Goal: Information Seeking & Learning: Find specific fact

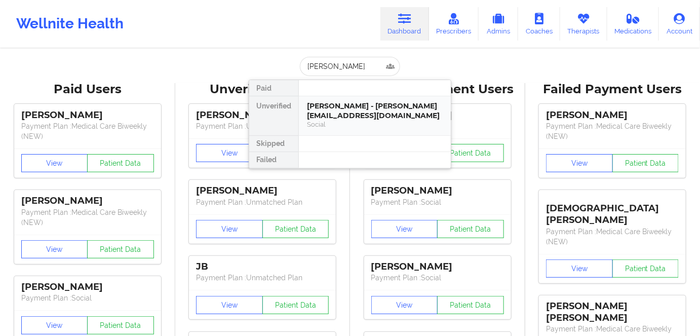
click at [354, 113] on div "[PERSON_NAME] - [PERSON_NAME][EMAIL_ADDRESS][DOMAIN_NAME]" at bounding box center [375, 110] width 136 height 19
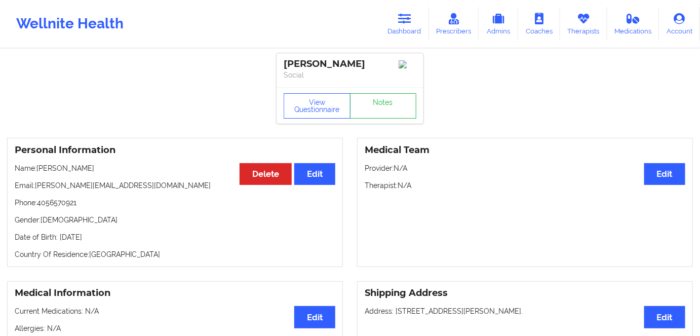
click at [123, 239] on p "Date of Birth: [DEMOGRAPHIC_DATA]" at bounding box center [175, 237] width 321 height 10
copy p "1991"
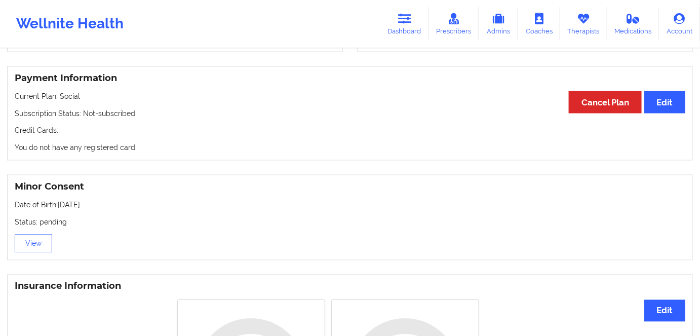
scroll to position [534, 0]
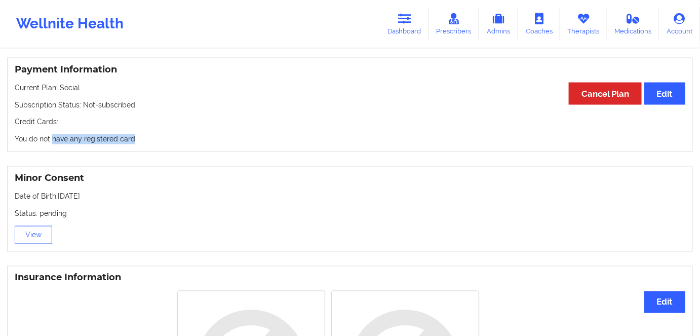
drag, startPoint x: 162, startPoint y: 134, endPoint x: 52, endPoint y: 131, distance: 109.9
click at [52, 131] on div "Payment Information Edit Cancel Plan Current Plan: Social Subscription Status: …" at bounding box center [350, 105] width 686 height 95
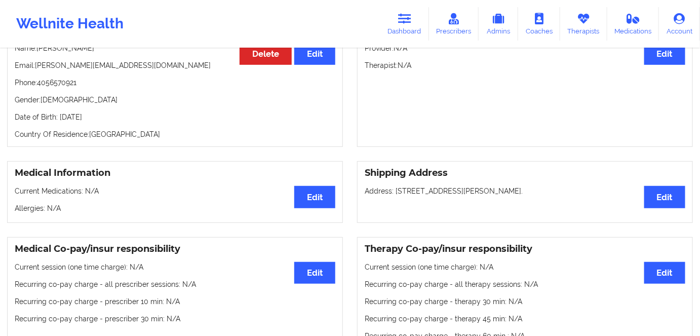
scroll to position [120, 0]
drag, startPoint x: 142, startPoint y: 107, endPoint x: 258, endPoint y: 108, distance: 116.5
click at [57, 119] on div "Personal Information Edit Delete Name: [PERSON_NAME] Email: [PERSON_NAME][EMAIL…" at bounding box center [175, 82] width 336 height 129
click at [140, 117] on p "Date of Birth: [DEMOGRAPHIC_DATA]" at bounding box center [175, 117] width 321 height 10
drag, startPoint x: 135, startPoint y: 114, endPoint x: 94, endPoint y: 133, distance: 45.6
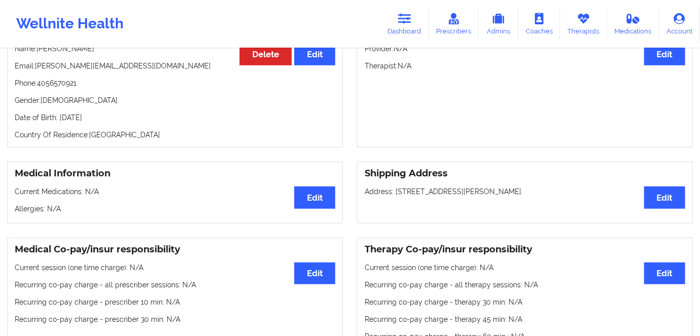
click at [66, 119] on div "Personal Information Edit Delete Name: [PERSON_NAME] Email: [PERSON_NAME][EMAIL…" at bounding box center [175, 82] width 336 height 129
click at [140, 118] on p "Date of Birth: [DEMOGRAPHIC_DATA]" at bounding box center [175, 117] width 321 height 10
drag, startPoint x: 134, startPoint y: 116, endPoint x: 58, endPoint y: 118, distance: 75.5
click at [58, 118] on p "Date of Birth: [DEMOGRAPHIC_DATA]" at bounding box center [175, 117] width 321 height 10
copy p "[DATE]"
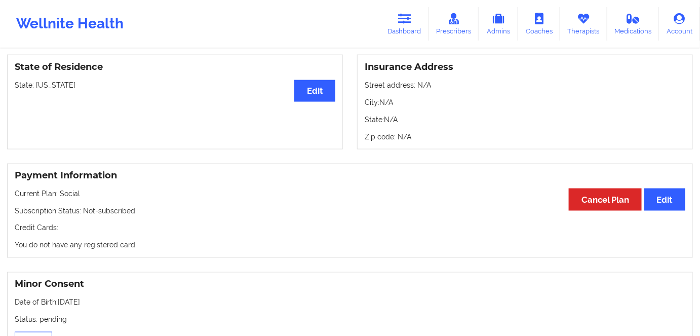
scroll to position [534, 0]
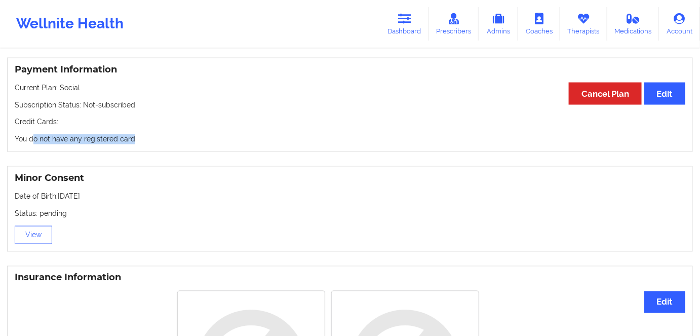
drag, startPoint x: 148, startPoint y: 137, endPoint x: 13, endPoint y: 147, distance: 135.6
click at [17, 143] on p "You do not have any registered card" at bounding box center [350, 139] width 670 height 10
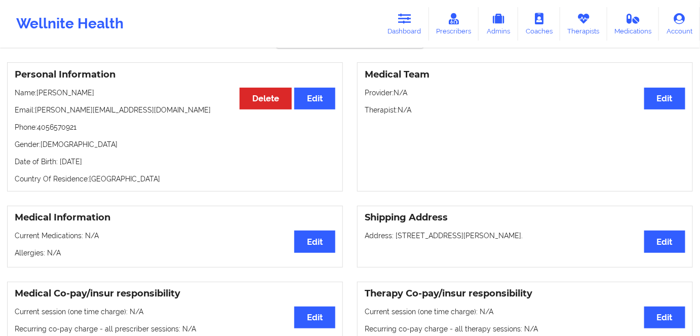
scroll to position [73, 0]
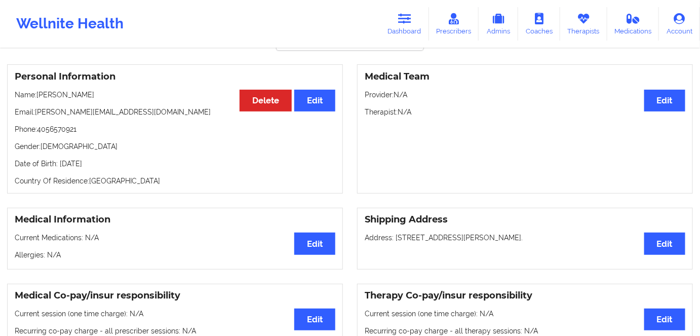
drag, startPoint x: 143, startPoint y: 160, endPoint x: 42, endPoint y: 150, distance: 101.2
click at [35, 148] on div "Personal Information Edit Delete Name: [PERSON_NAME] Email: [PERSON_NAME][EMAIL…" at bounding box center [175, 128] width 336 height 129
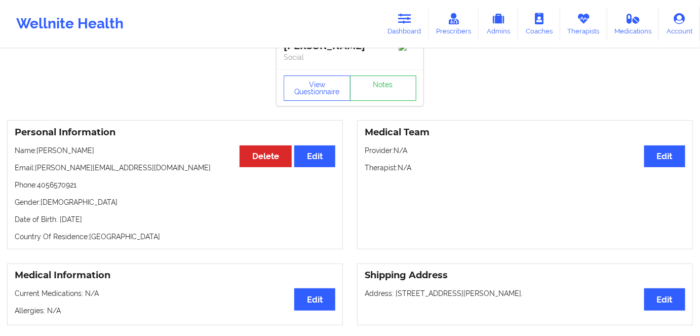
scroll to position [0, 0]
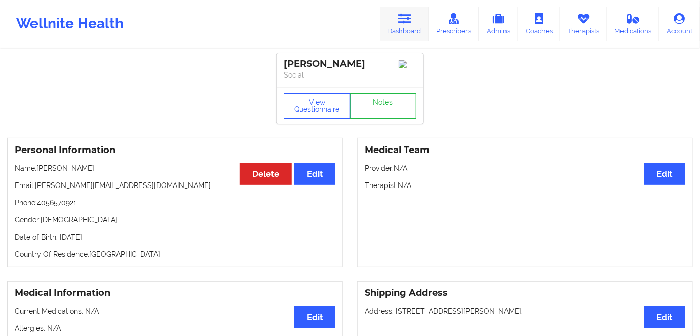
click at [405, 19] on icon at bounding box center [404, 18] width 13 height 11
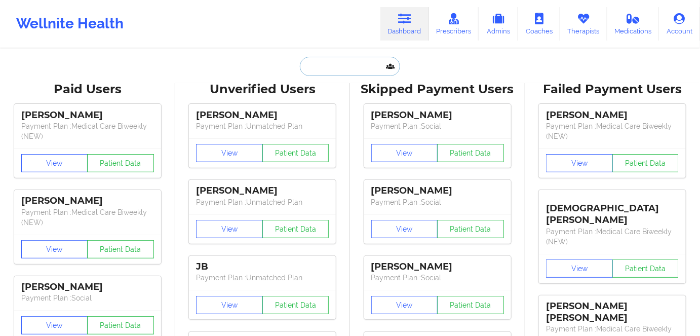
click at [350, 61] on input "text" at bounding box center [350, 66] width 100 height 19
paste input "[PERSON_NAME]"
type input "[PERSON_NAME]"
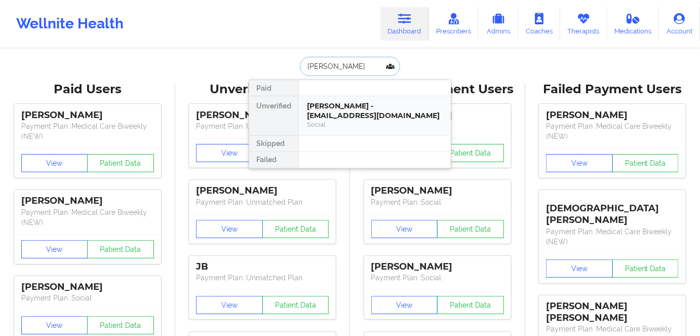
click at [348, 110] on div "[PERSON_NAME] - [EMAIL_ADDRESS][DOMAIN_NAME]" at bounding box center [375, 110] width 136 height 19
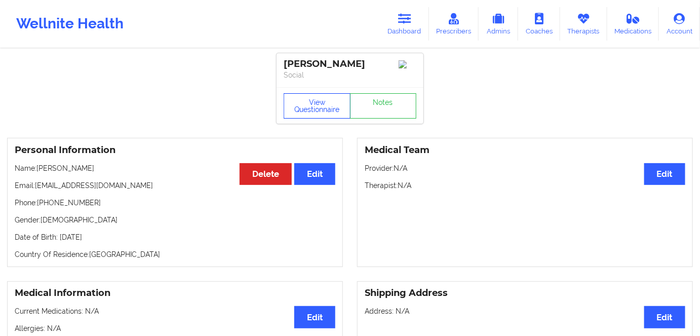
click at [328, 105] on button "View Questionnaire" at bounding box center [317, 105] width 67 height 25
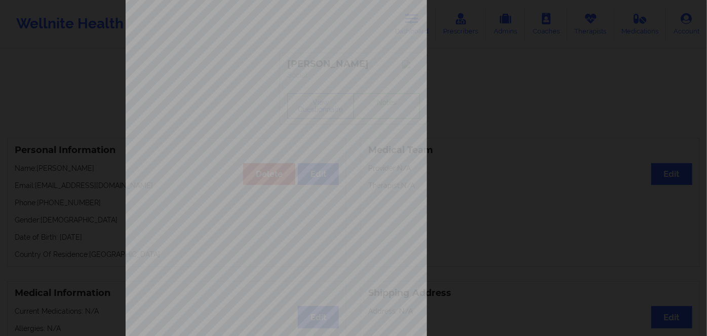
scroll to position [147, 0]
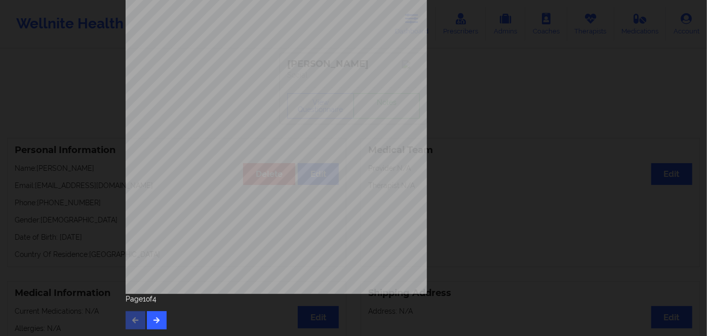
click at [155, 310] on div "Page 1 of 4" at bounding box center [354, 311] width 456 height 35
click at [156, 314] on button "button" at bounding box center [157, 320] width 20 height 18
click at [156, 310] on div "Page 2 of 4" at bounding box center [354, 311] width 456 height 35
click at [154, 318] on icon "button" at bounding box center [156, 319] width 9 height 6
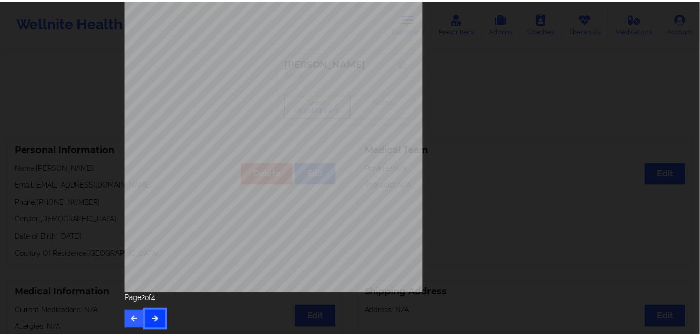
scroll to position [0, 0]
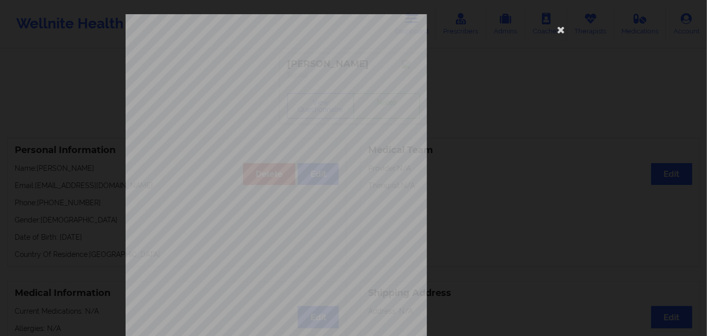
click at [234, 80] on span "U2818296601" at bounding box center [245, 78] width 29 height 5
copy span "U2818296601"
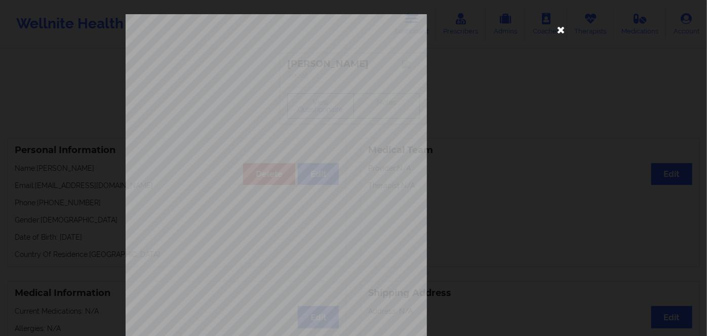
click at [555, 29] on icon at bounding box center [561, 29] width 16 height 16
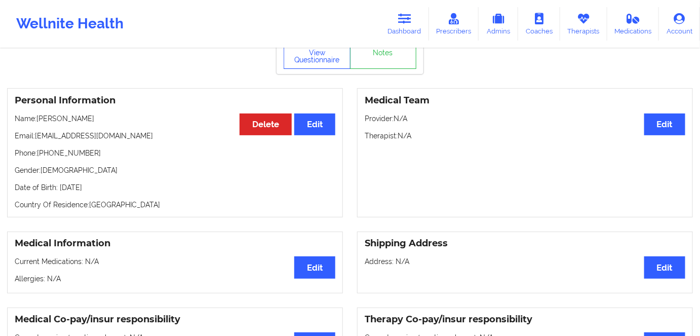
scroll to position [46, 0]
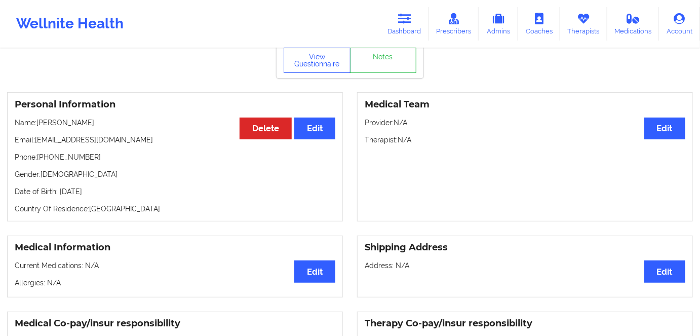
drag, startPoint x: 314, startPoint y: 64, endPoint x: 303, endPoint y: 54, distance: 14.3
click at [313, 63] on button "View Questionnaire" at bounding box center [317, 60] width 67 height 25
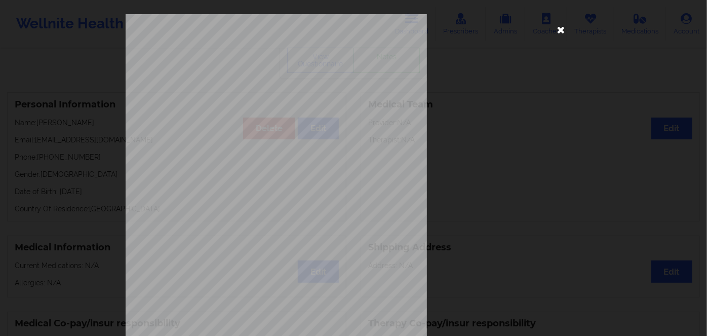
drag, startPoint x: 562, startPoint y: 32, endPoint x: 244, endPoint y: 128, distance: 331.6
click at [560, 32] on icon at bounding box center [561, 29] width 16 height 16
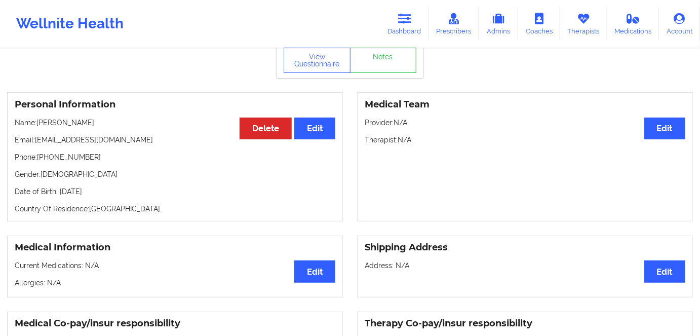
click at [117, 194] on p "Date of Birth: [DEMOGRAPHIC_DATA]" at bounding box center [175, 191] width 321 height 10
copy p "1986"
drag, startPoint x: 75, startPoint y: 121, endPoint x: 37, endPoint y: 122, distance: 38.5
click at [37, 122] on p "Name: [PERSON_NAME]" at bounding box center [175, 122] width 321 height 10
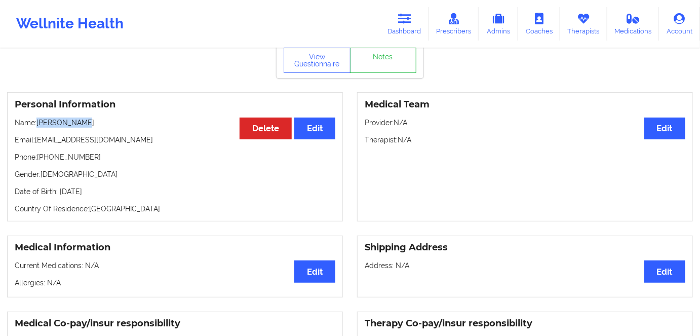
copy p "[PERSON_NAME]"
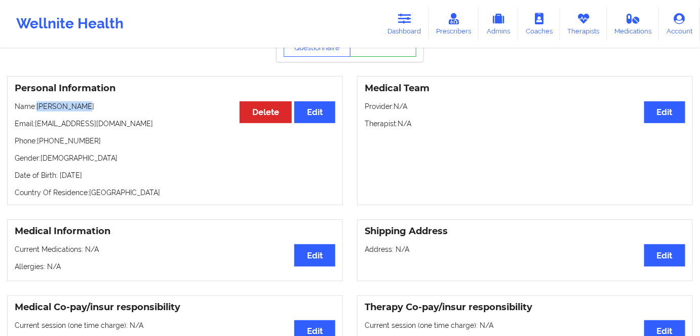
scroll to position [0, 0]
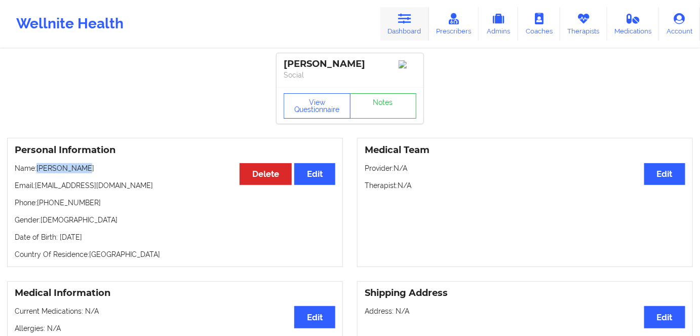
click at [415, 20] on link "Dashboard" at bounding box center [404, 23] width 49 height 33
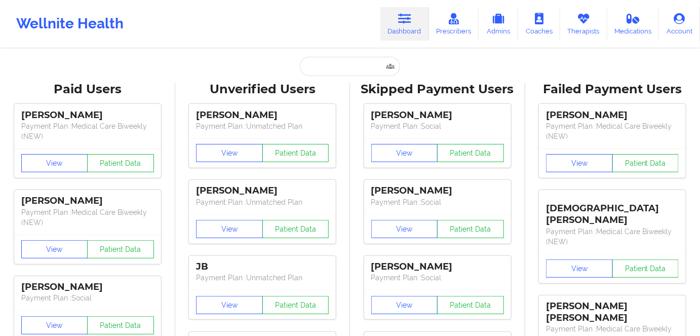
drag, startPoint x: 364, startPoint y: 76, endPoint x: 360, endPoint y: 72, distance: 5.7
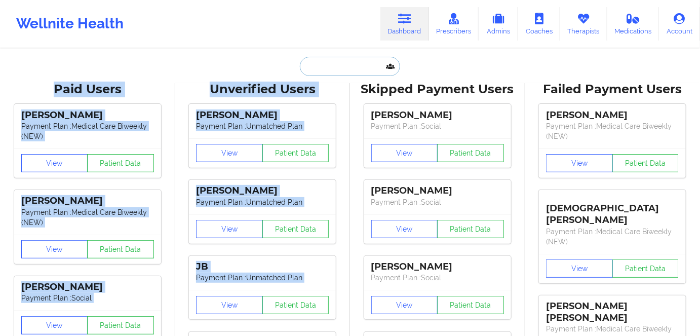
click at [356, 69] on input "text" at bounding box center [350, 66] width 100 height 19
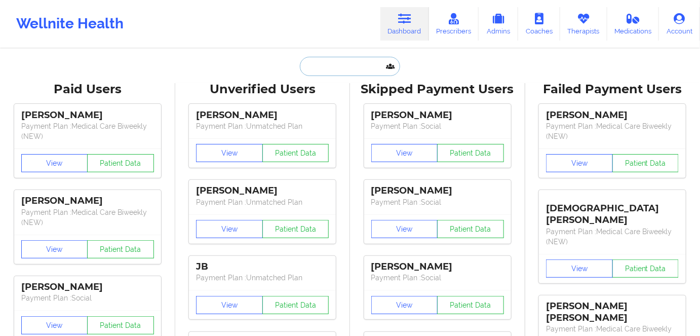
paste input "[PERSON_NAME]"
type input "[PERSON_NAME]"
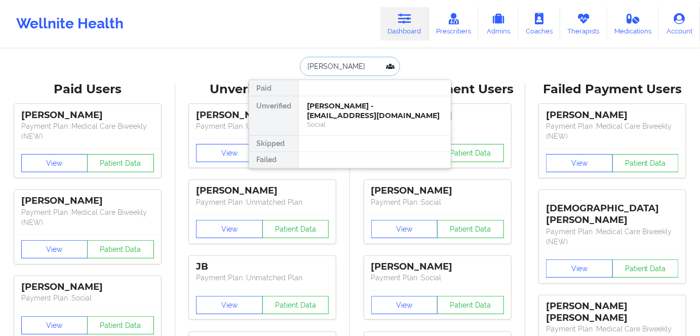
drag, startPoint x: 346, startPoint y: 103, endPoint x: 396, endPoint y: 3, distance: 111.6
click at [345, 103] on div "[PERSON_NAME] - [EMAIL_ADDRESS][DOMAIN_NAME]" at bounding box center [375, 110] width 136 height 19
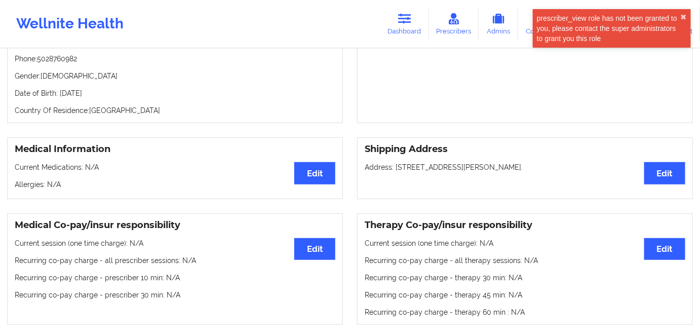
scroll to position [92, 0]
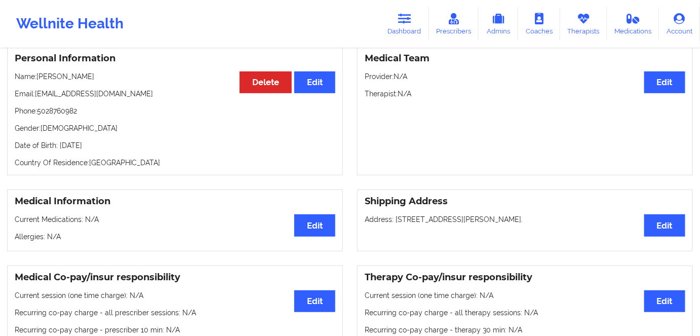
click at [95, 149] on p "Date of Birth: [DEMOGRAPHIC_DATA]" at bounding box center [175, 145] width 321 height 10
copy p "2014"
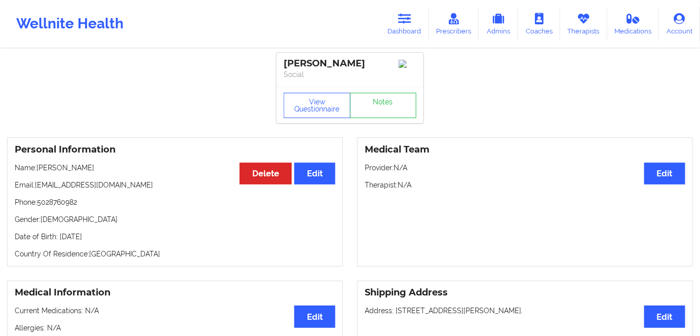
scroll to position [0, 0]
drag, startPoint x: 140, startPoint y: 219, endPoint x: 146, endPoint y: 246, distance: 28.0
click at [141, 220] on p "Gender: [DEMOGRAPHIC_DATA]" at bounding box center [175, 220] width 321 height 10
drag, startPoint x: 87, startPoint y: 236, endPoint x: 59, endPoint y: 235, distance: 27.9
click at [59, 235] on div "Personal Information Edit Delete Name: [PERSON_NAME] Email: [EMAIL_ADDRESS][DOM…" at bounding box center [175, 202] width 336 height 129
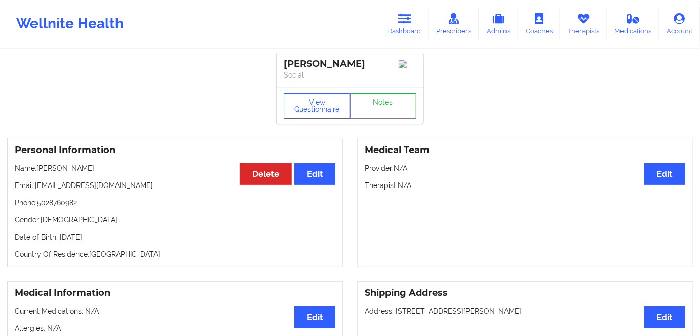
copy p "[DATE]"
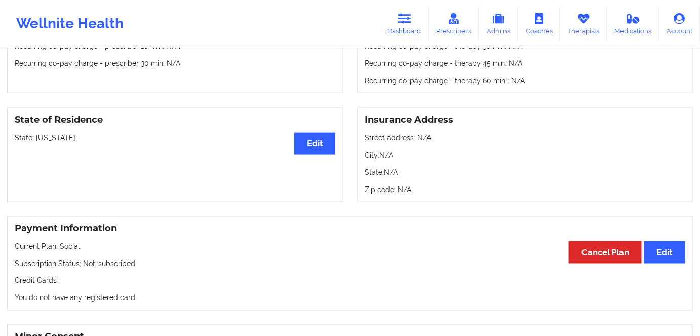
scroll to position [322, 0]
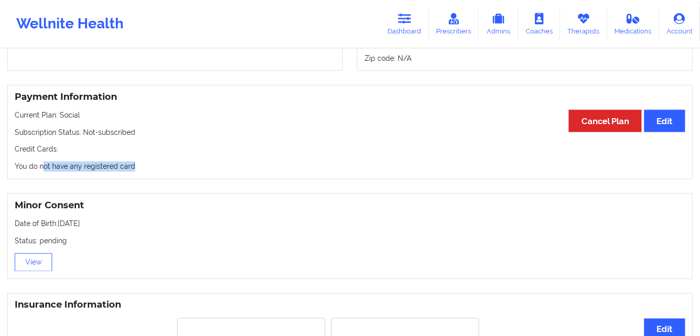
drag, startPoint x: 58, startPoint y: 167, endPoint x: 32, endPoint y: 171, distance: 25.6
click at [33, 169] on div "Payment Information Edit Cancel Plan Current Plan: Social Subscription Status: …" at bounding box center [350, 132] width 686 height 95
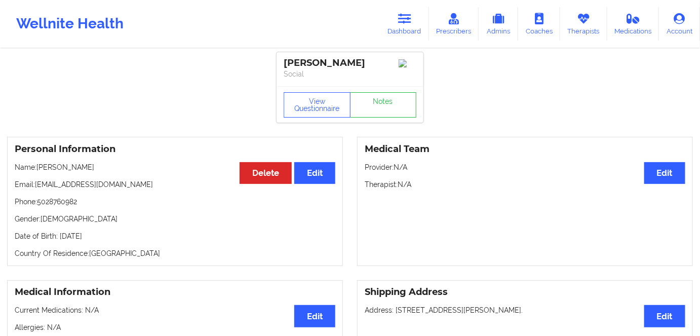
scroll to position [0, 0]
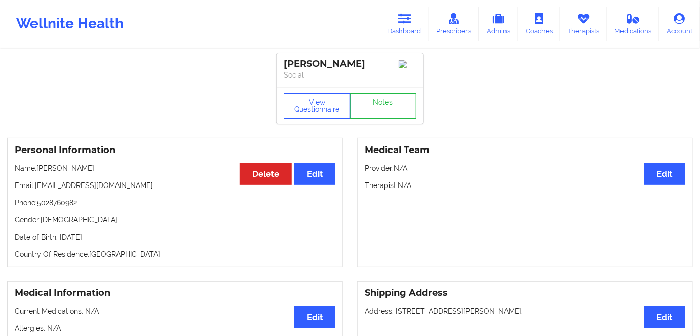
drag, startPoint x: 112, startPoint y: 233, endPoint x: 76, endPoint y: 234, distance: 35.5
click at [68, 234] on div "Personal Information Edit Delete Name: [PERSON_NAME] Email: [EMAIL_ADDRESS][DOM…" at bounding box center [175, 202] width 336 height 129
click at [410, 18] on icon at bounding box center [404, 18] width 13 height 11
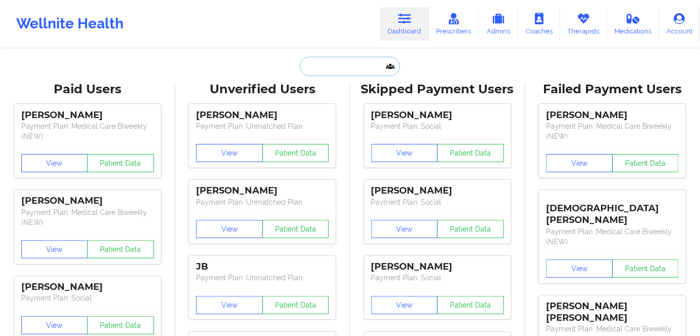
click at [329, 66] on input "text" at bounding box center [350, 66] width 100 height 19
paste input "[PERSON_NAME]"
type input "[PERSON_NAME]"
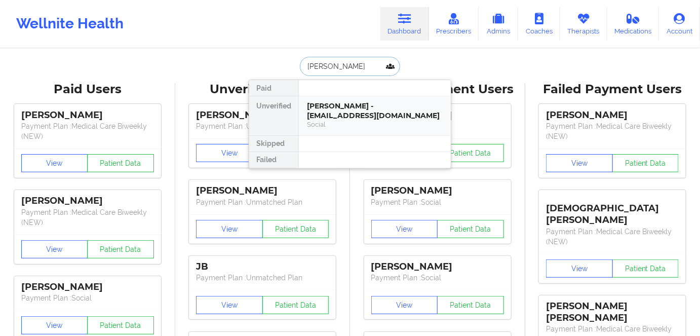
click at [375, 111] on div "[PERSON_NAME] - [EMAIL_ADDRESS][DOMAIN_NAME]" at bounding box center [375, 110] width 136 height 19
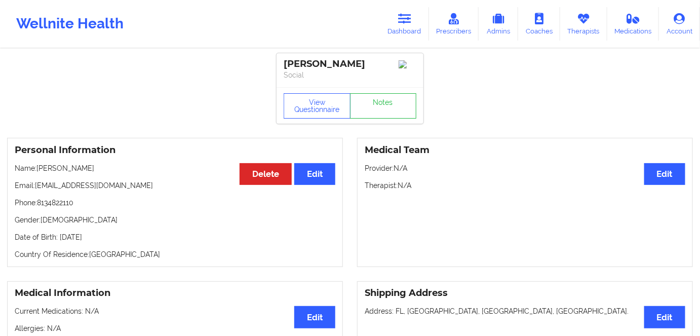
click at [116, 242] on p "Date of Birth: [DEMOGRAPHIC_DATA]" at bounding box center [175, 237] width 321 height 10
click at [117, 242] on p "Date of Birth: [DEMOGRAPHIC_DATA]" at bounding box center [175, 237] width 321 height 10
copy p "1999"
click at [156, 241] on p "Date of Birth: [DEMOGRAPHIC_DATA]" at bounding box center [175, 237] width 321 height 10
click at [136, 256] on p "Country Of Residence: [DEMOGRAPHIC_DATA]" at bounding box center [175, 254] width 321 height 10
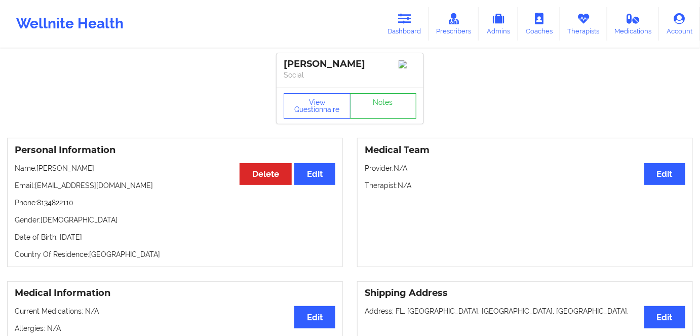
drag, startPoint x: 135, startPoint y: 236, endPoint x: 212, endPoint y: 129, distance: 132.5
click at [59, 235] on p "Date of Birth: [DEMOGRAPHIC_DATA]" at bounding box center [175, 237] width 321 height 10
click at [400, 20] on icon at bounding box center [404, 18] width 13 height 11
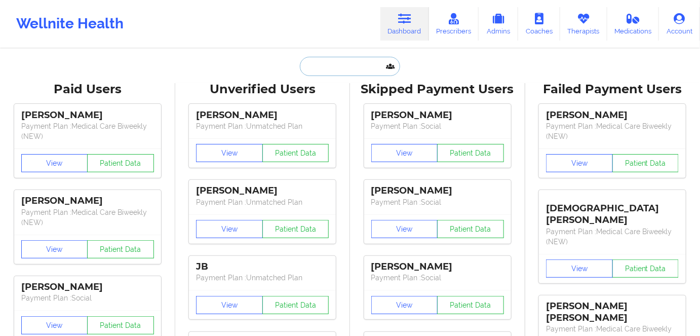
click at [350, 66] on input "text" at bounding box center [350, 66] width 100 height 19
paste input "[PERSON_NAME]"
type input "[PERSON_NAME]"
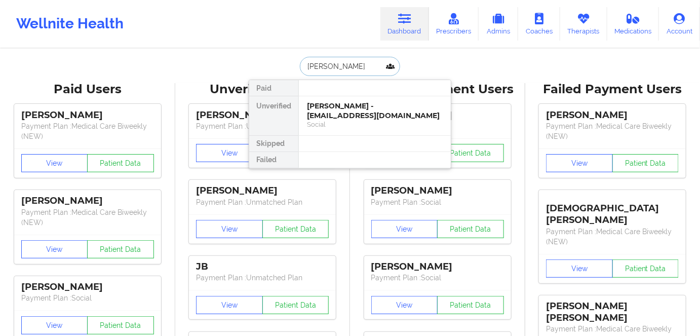
scroll to position [0, 2]
click at [396, 117] on div "[PERSON_NAME] - [EMAIL_ADDRESS][DOMAIN_NAME]" at bounding box center [375, 110] width 136 height 19
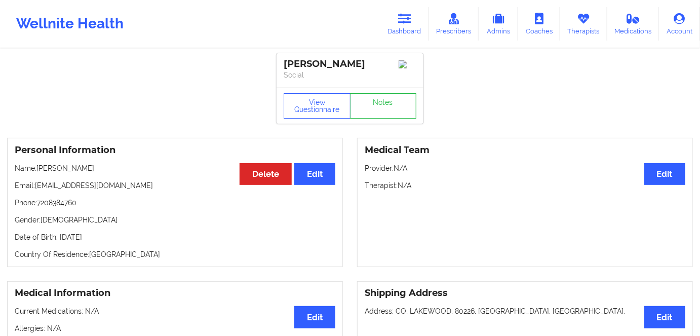
click at [113, 242] on p "Date of Birth: [DEMOGRAPHIC_DATA]" at bounding box center [175, 237] width 321 height 10
drag, startPoint x: 126, startPoint y: 172, endPoint x: 38, endPoint y: 177, distance: 87.8
click at [38, 177] on div "Personal Information Edit Delete Name: [PERSON_NAME] Email: [EMAIL_ADDRESS][DOM…" at bounding box center [175, 202] width 336 height 129
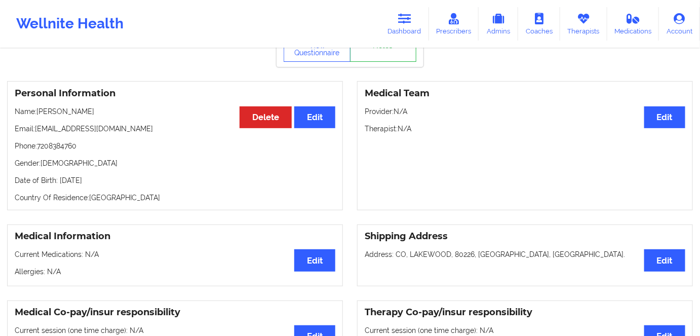
scroll to position [92, 0]
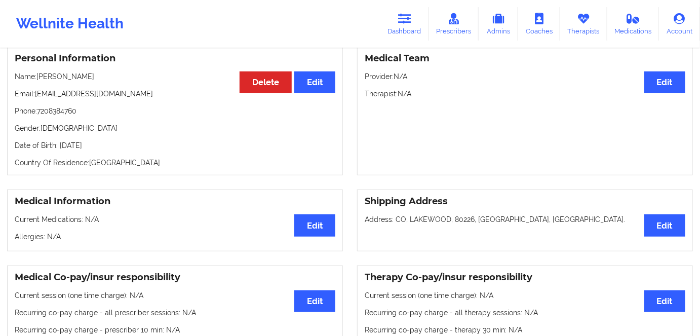
click at [140, 164] on div "Personal Information Edit Delete Name: [PERSON_NAME] Email: [EMAIL_ADDRESS][DOM…" at bounding box center [175, 110] width 336 height 129
drag, startPoint x: 75, startPoint y: 148, endPoint x: 225, endPoint y: 115, distance: 153.6
click at [60, 150] on div "Personal Information Edit Delete Name: [PERSON_NAME] Email: [EMAIL_ADDRESS][DOM…" at bounding box center [175, 110] width 336 height 129
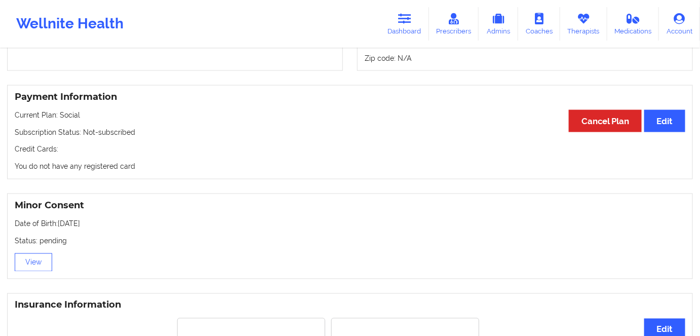
drag, startPoint x: 162, startPoint y: 178, endPoint x: 50, endPoint y: 177, distance: 112.4
click at [65, 165] on div "Payment Information Edit Cancel Plan Current Plan: Social Subscription Status: …" at bounding box center [350, 132] width 686 height 95
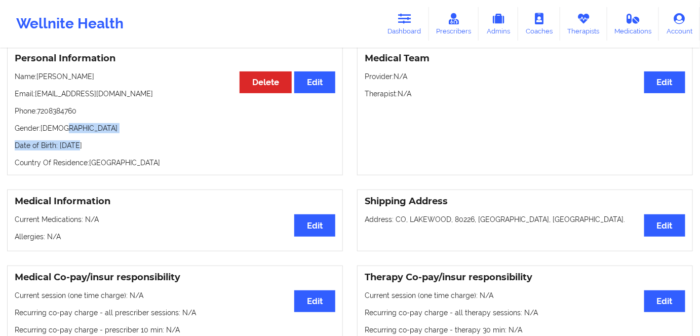
drag, startPoint x: 138, startPoint y: 148, endPoint x: 70, endPoint y: 159, distance: 68.8
click at [69, 160] on div "Personal Information Edit Delete Name: [PERSON_NAME] Email: [EMAIL_ADDRESS][DOM…" at bounding box center [175, 110] width 336 height 129
click at [407, 28] on link "Dashboard" at bounding box center [404, 23] width 49 height 33
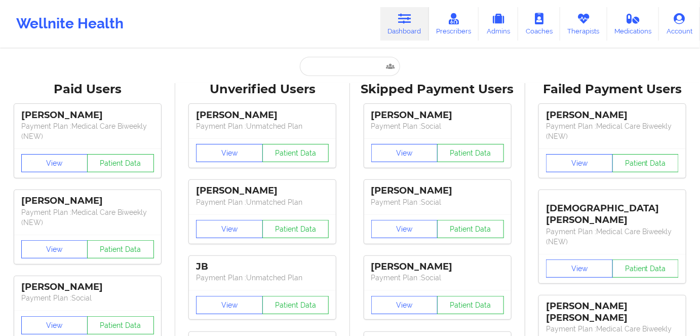
click at [351, 68] on input "text" at bounding box center [350, 66] width 100 height 19
paste input "[PERSON_NAME]"
type input "[PERSON_NAME]"
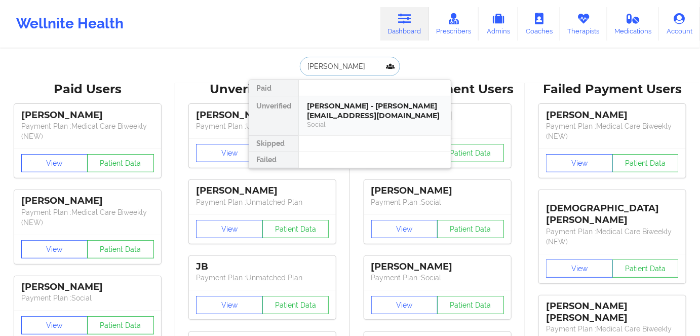
click at [353, 112] on div "[PERSON_NAME] - [PERSON_NAME][EMAIL_ADDRESS][DOMAIN_NAME]" at bounding box center [375, 110] width 136 height 19
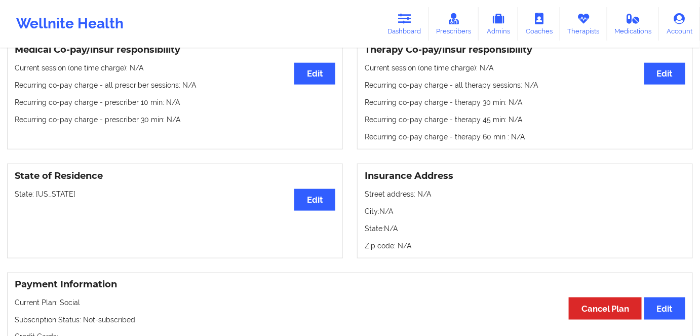
scroll to position [138, 0]
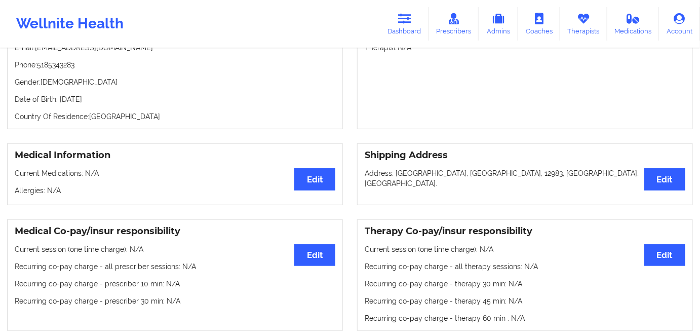
click at [105, 101] on p "Date of Birth: [DEMOGRAPHIC_DATA]" at bounding box center [175, 99] width 321 height 10
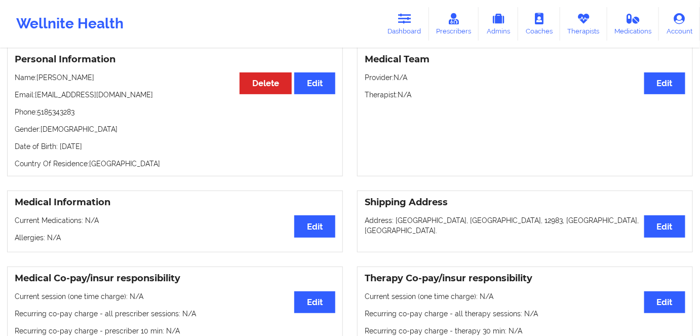
scroll to position [92, 0]
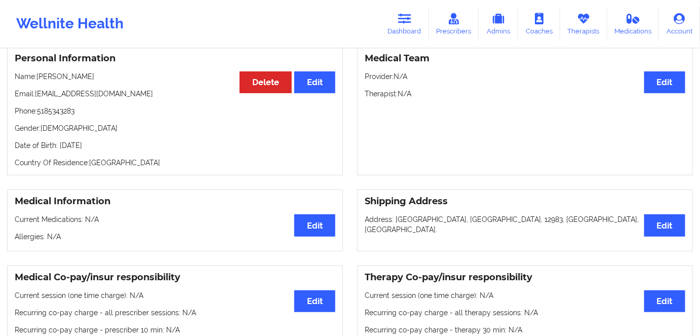
drag, startPoint x: 134, startPoint y: 145, endPoint x: 117, endPoint y: 152, distance: 18.2
click at [116, 150] on p "Date of Birth: [DEMOGRAPHIC_DATA]" at bounding box center [175, 145] width 321 height 10
drag, startPoint x: 74, startPoint y: 145, endPoint x: 65, endPoint y: 142, distance: 9.6
click at [56, 145] on p "Date of Birth: [DEMOGRAPHIC_DATA]" at bounding box center [175, 145] width 321 height 10
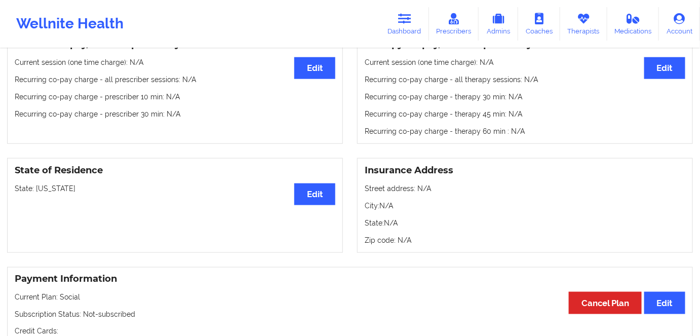
scroll to position [414, 0]
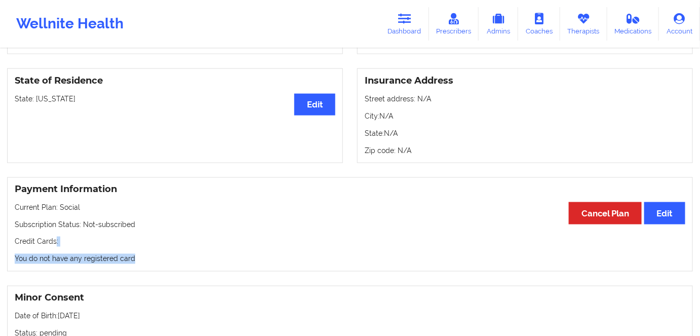
drag, startPoint x: 141, startPoint y: 253, endPoint x: 55, endPoint y: 244, distance: 86.6
click at [48, 245] on div "Payment Information Edit Cancel Plan Current Plan: Social Subscription Status: …" at bounding box center [350, 224] width 686 height 95
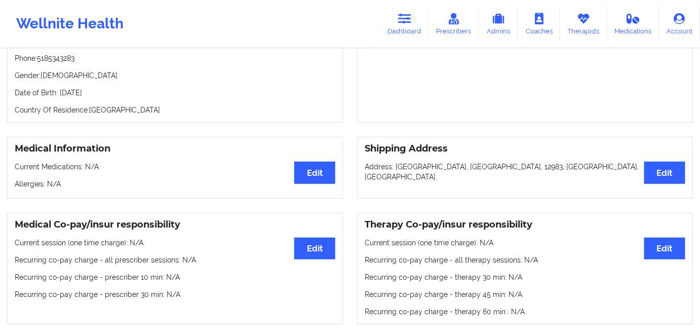
scroll to position [92, 0]
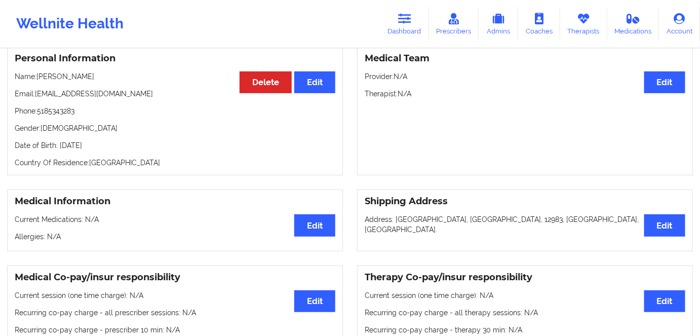
click at [75, 142] on div "Personal Information Edit Delete Name: [PERSON_NAME] Email: [EMAIL_ADDRESS][DOM…" at bounding box center [175, 110] width 336 height 129
click at [409, 18] on icon at bounding box center [404, 18] width 13 height 11
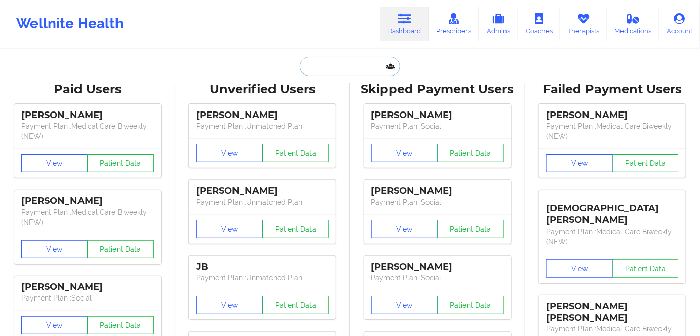
click at [349, 70] on input "text" at bounding box center [350, 66] width 100 height 19
paste input "[PERSON_NAME]"
type input "[PERSON_NAME]"
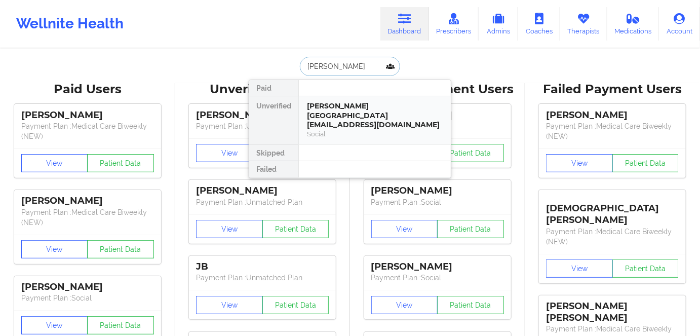
click at [357, 111] on div "[PERSON_NAME][GEOGRAPHIC_DATA][EMAIL_ADDRESS][DOMAIN_NAME]" at bounding box center [375, 115] width 136 height 28
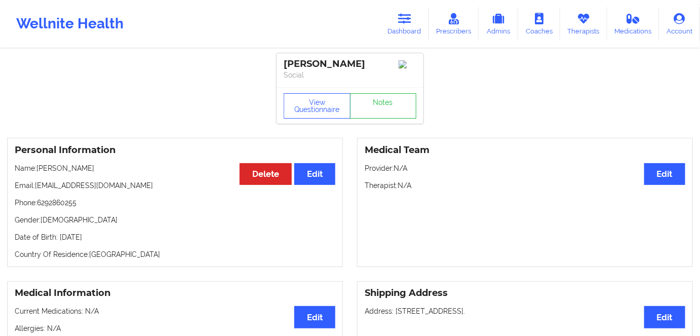
click at [129, 239] on p "Date of Birth: [DEMOGRAPHIC_DATA]" at bounding box center [175, 237] width 321 height 10
click at [117, 241] on p "Date of Birth: [DEMOGRAPHIC_DATA]" at bounding box center [175, 237] width 321 height 10
drag, startPoint x: 117, startPoint y: 241, endPoint x: 123, endPoint y: 240, distance: 5.6
click at [120, 240] on p "Date of Birth: [DEMOGRAPHIC_DATA]" at bounding box center [175, 237] width 321 height 10
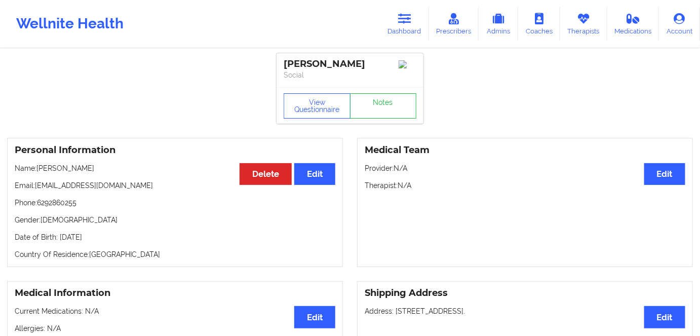
click at [124, 240] on p "Date of Birth: [DEMOGRAPHIC_DATA]" at bounding box center [175, 237] width 321 height 10
click at [314, 102] on button "View Questionnaire" at bounding box center [317, 105] width 67 height 25
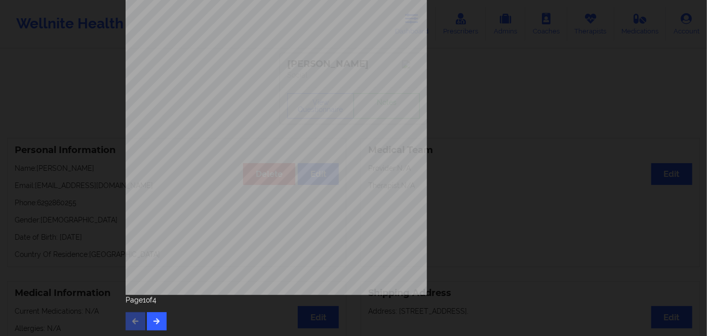
scroll to position [147, 0]
click at [164, 321] on button "button" at bounding box center [157, 320] width 20 height 18
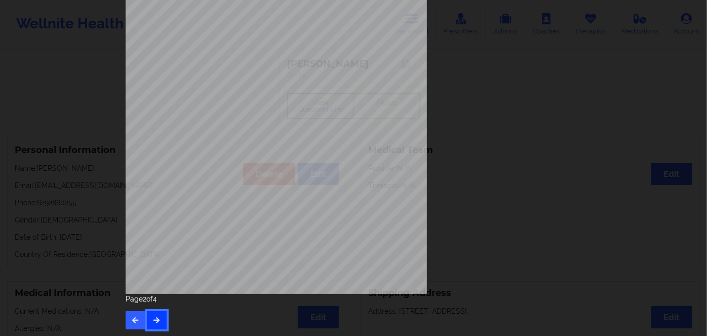
click at [155, 321] on icon "button" at bounding box center [156, 319] width 9 height 6
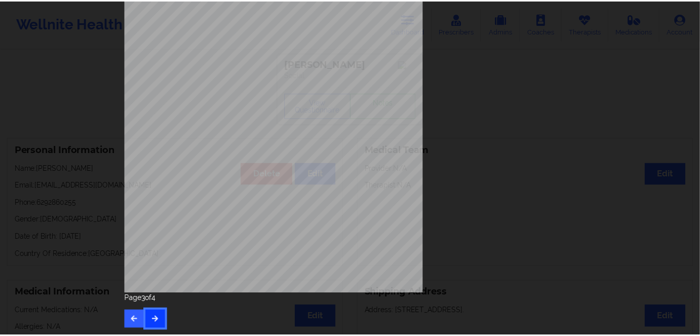
scroll to position [0, 0]
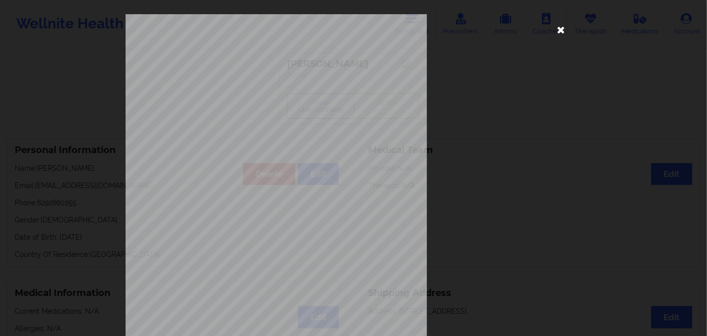
click at [564, 37] on icon at bounding box center [561, 29] width 16 height 16
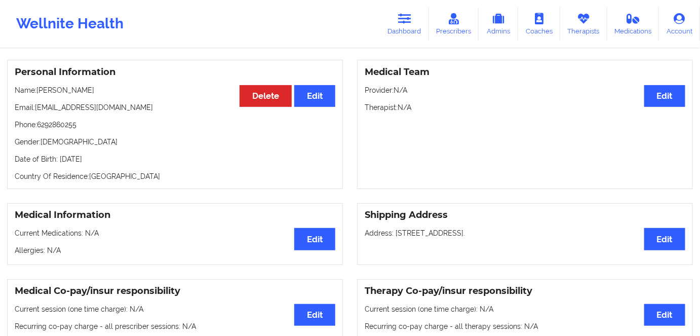
scroll to position [92, 0]
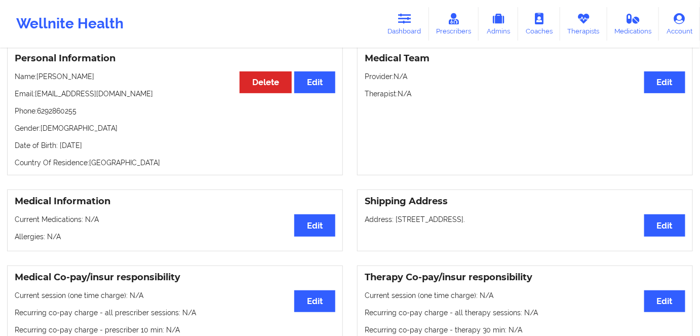
click at [156, 150] on p "Date of Birth: [DEMOGRAPHIC_DATA]" at bounding box center [175, 145] width 321 height 10
drag, startPoint x: 145, startPoint y: 145, endPoint x: 59, endPoint y: 144, distance: 85.6
click at [59, 144] on p "Date of Birth: [DEMOGRAPHIC_DATA]" at bounding box center [175, 145] width 321 height 10
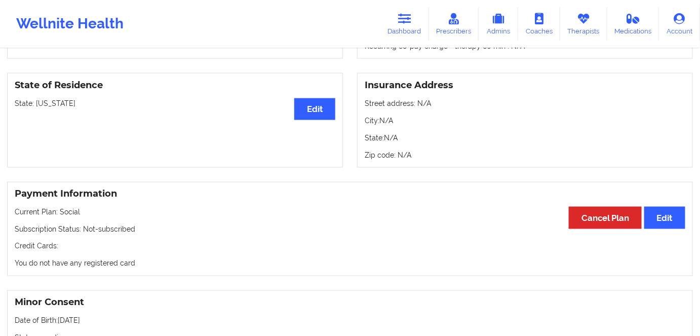
scroll to position [506, 0]
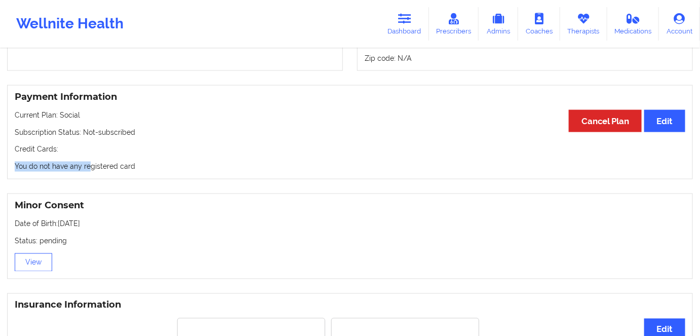
drag, startPoint x: 142, startPoint y: 158, endPoint x: 65, endPoint y: 166, distance: 77.4
click at [65, 166] on div "Payment Information Edit Cancel Plan Current Plan: Social Subscription Status: …" at bounding box center [350, 132] width 686 height 95
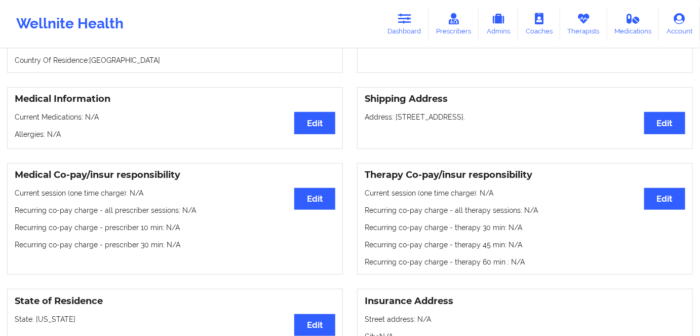
scroll to position [138, 0]
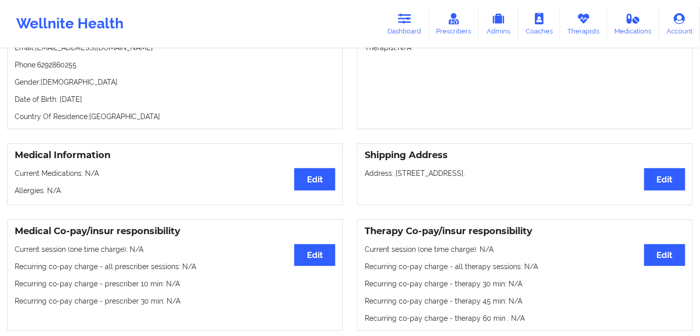
drag, startPoint x: 136, startPoint y: 94, endPoint x: 134, endPoint y: 82, distance: 11.9
click at [105, 91] on div "Personal Information Edit Delete Name: [PERSON_NAME] Email: [EMAIL_ADDRESS][DOM…" at bounding box center [175, 64] width 336 height 129
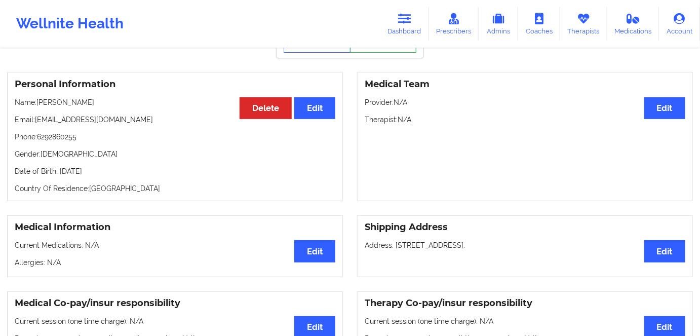
scroll to position [46, 0]
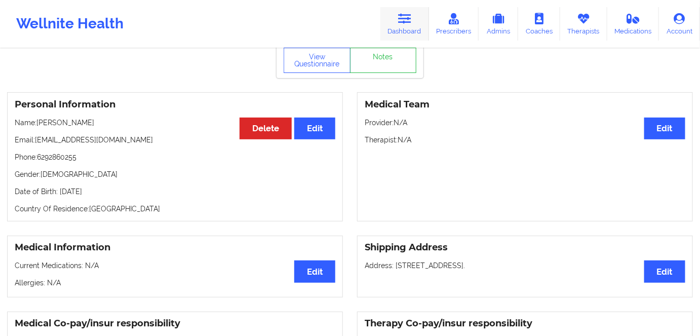
click at [407, 14] on icon at bounding box center [404, 18] width 13 height 11
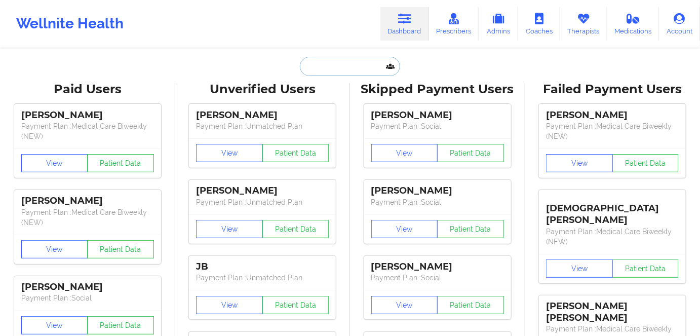
click at [344, 60] on input "text" at bounding box center [350, 66] width 100 height 19
paste input "[PERSON_NAME]"
type input "[PERSON_NAME]"
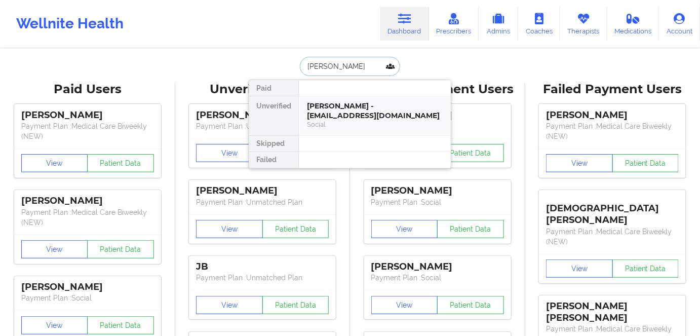
click at [355, 117] on div "[PERSON_NAME] - [EMAIL_ADDRESS][DOMAIN_NAME]" at bounding box center [375, 110] width 136 height 19
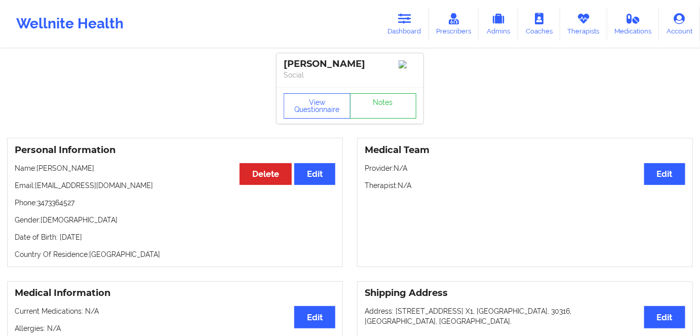
click at [316, 122] on div "View Questionnaire Notes" at bounding box center [349, 105] width 147 height 36
drag, startPoint x: 325, startPoint y: 107, endPoint x: 334, endPoint y: 94, distance: 16.3
click at [327, 105] on button "View Questionnaire" at bounding box center [317, 105] width 67 height 25
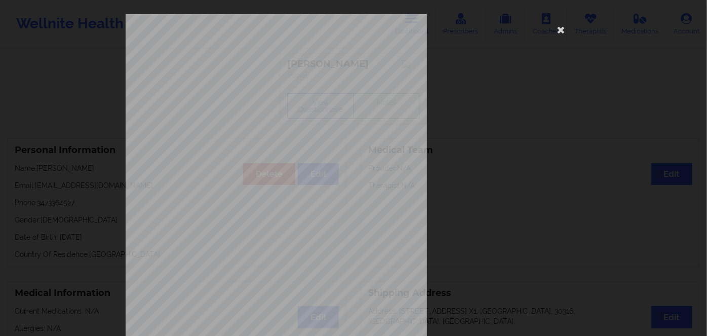
scroll to position [147, 0]
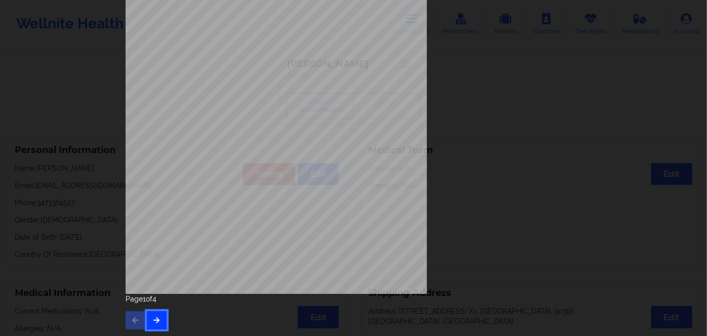
click at [155, 315] on button "button" at bounding box center [157, 320] width 20 height 18
click at [155, 314] on button "button" at bounding box center [157, 320] width 20 height 18
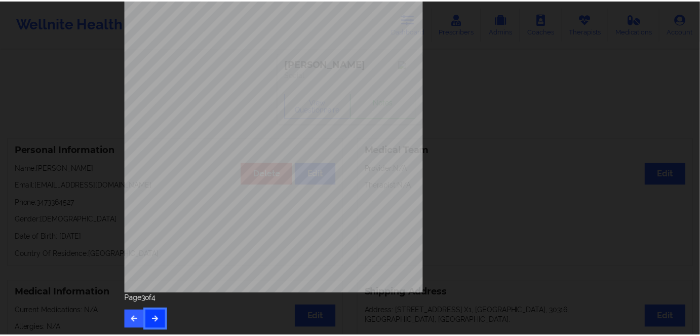
scroll to position [0, 0]
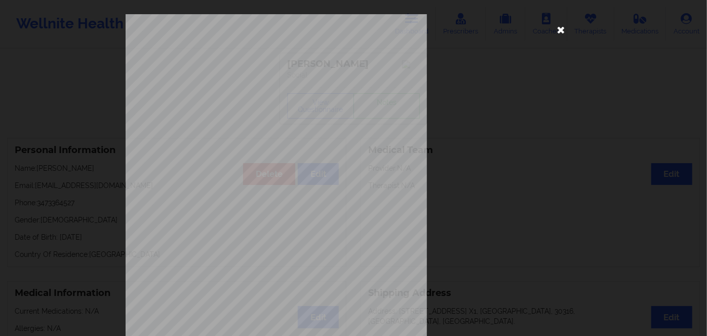
click at [553, 27] on icon at bounding box center [561, 29] width 16 height 16
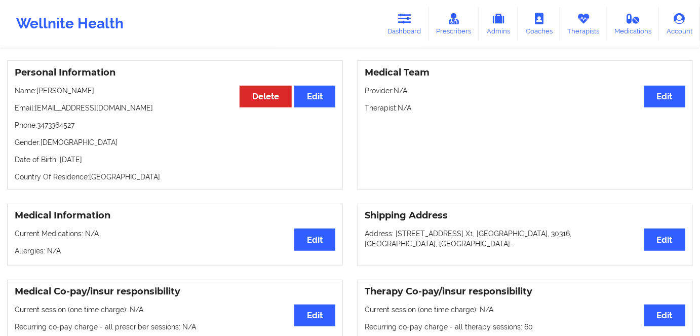
scroll to position [46, 0]
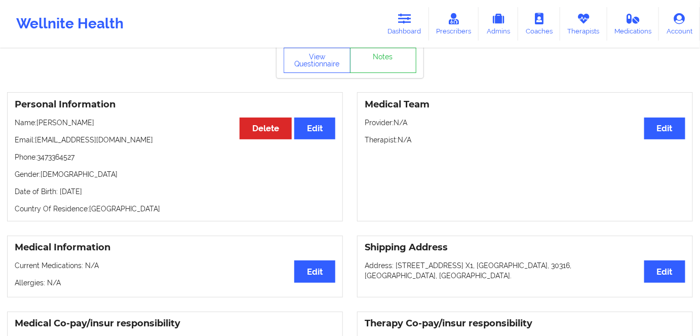
click at [106, 193] on p "Date of Birth: [DEMOGRAPHIC_DATA]" at bounding box center [175, 191] width 321 height 10
click at [142, 193] on p "Date of Birth: [DEMOGRAPHIC_DATA]" at bounding box center [175, 191] width 321 height 10
drag, startPoint x: 138, startPoint y: 208, endPoint x: 126, endPoint y: 199, distance: 15.5
click at [138, 207] on p "Country Of Residence: [DEMOGRAPHIC_DATA]" at bounding box center [175, 209] width 321 height 10
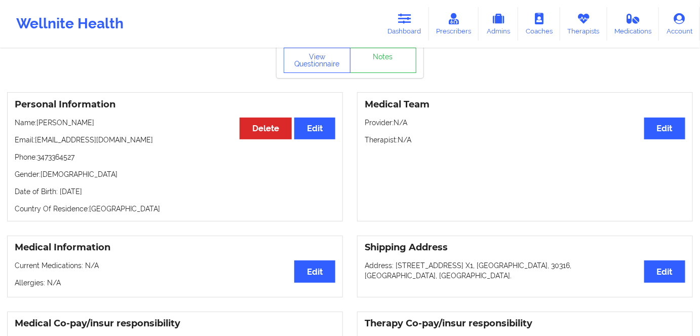
drag, startPoint x: 126, startPoint y: 193, endPoint x: 57, endPoint y: 192, distance: 68.4
click at [57, 192] on p "Date of Birth: [DEMOGRAPHIC_DATA]" at bounding box center [175, 191] width 321 height 10
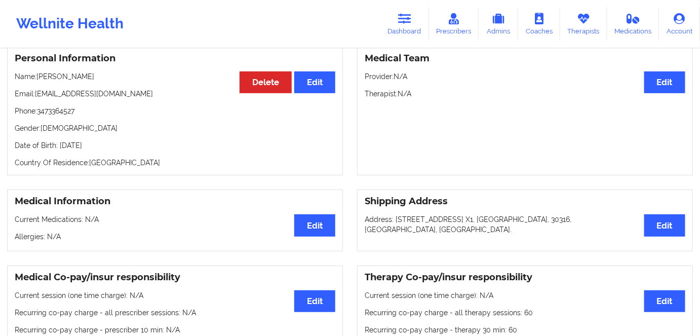
scroll to position [0, 0]
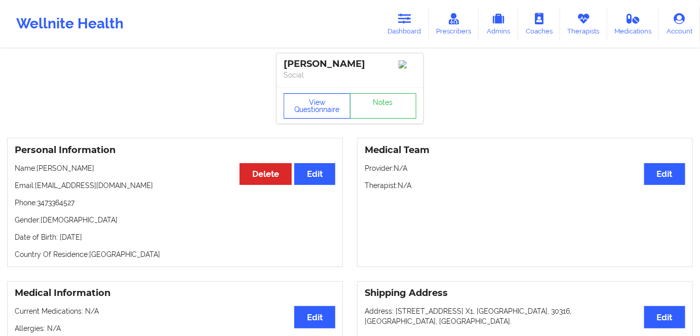
drag, startPoint x: 303, startPoint y: 105, endPoint x: 322, endPoint y: 116, distance: 21.8
click at [305, 106] on button "View Questionnaire" at bounding box center [317, 105] width 67 height 25
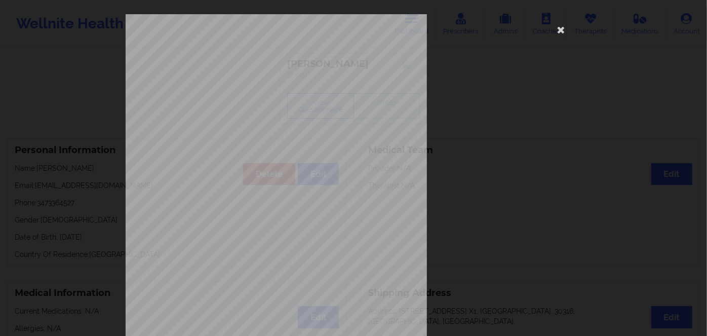
click at [233, 76] on span "40699458700" at bounding box center [245, 78] width 28 height 5
click at [564, 30] on icon at bounding box center [561, 29] width 16 height 16
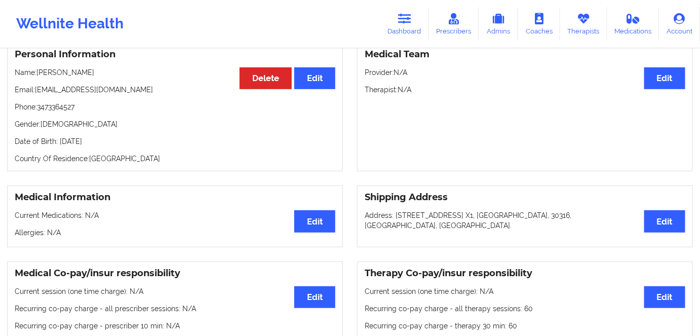
scroll to position [92, 0]
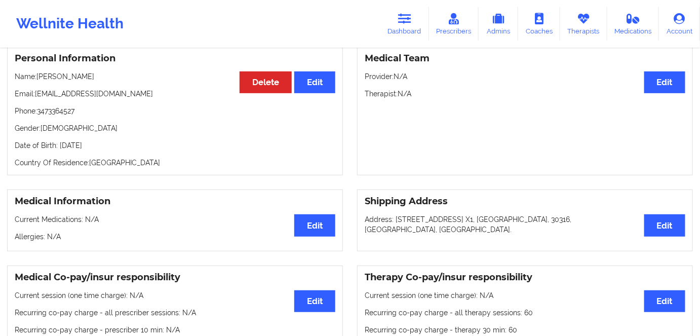
click at [101, 147] on p "Date of Birth: [DEMOGRAPHIC_DATA]" at bounding box center [175, 145] width 321 height 10
drag, startPoint x: 80, startPoint y: 73, endPoint x: 37, endPoint y: 73, distance: 42.5
click at [37, 73] on div "Personal Information Edit Delete Name: [PERSON_NAME] Email: [PERSON_NAME][EMAIL…" at bounding box center [175, 110] width 336 height 129
drag, startPoint x: 420, startPoint y: 24, endPoint x: 383, endPoint y: 43, distance: 40.8
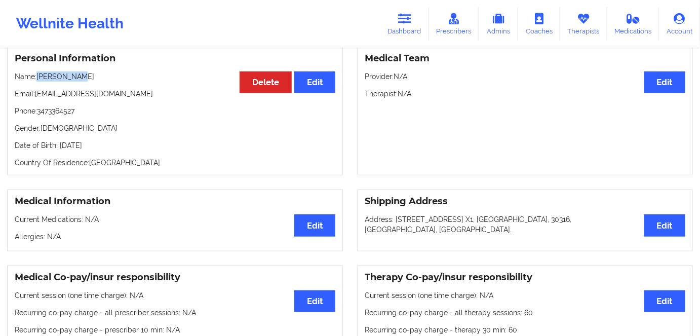
click at [420, 24] on link "Dashboard" at bounding box center [404, 23] width 49 height 33
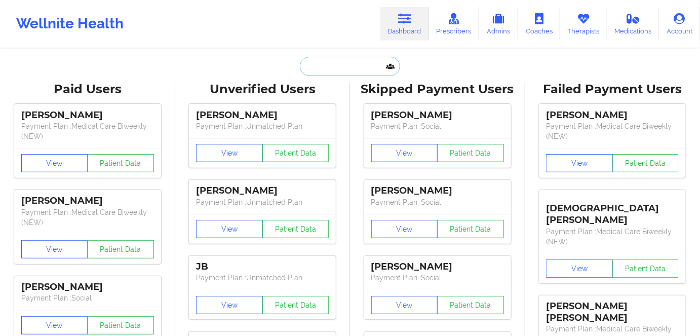
click at [343, 63] on input "text" at bounding box center [350, 66] width 100 height 19
paste input "[PERSON_NAME] Plants"
type input "[PERSON_NAME] Plants"
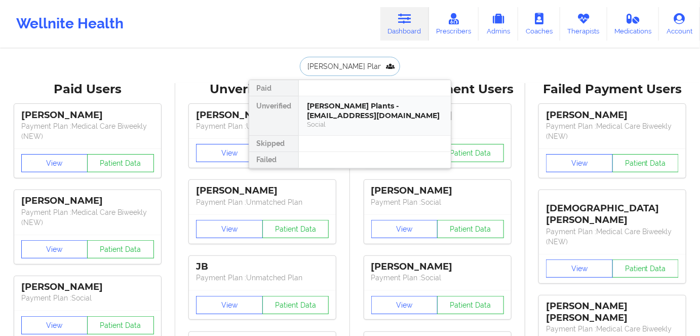
click at [360, 113] on div "[PERSON_NAME] Plants - [EMAIL_ADDRESS][DOMAIN_NAME]" at bounding box center [375, 110] width 136 height 19
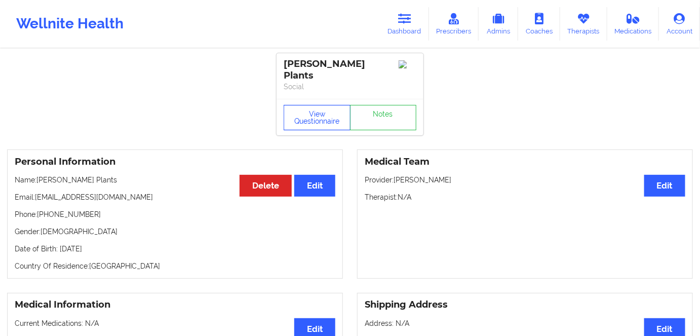
click at [324, 108] on button "View Questionnaire" at bounding box center [317, 117] width 67 height 25
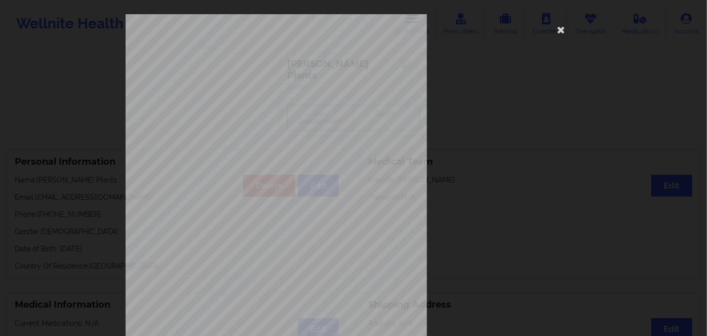
scroll to position [147, 0]
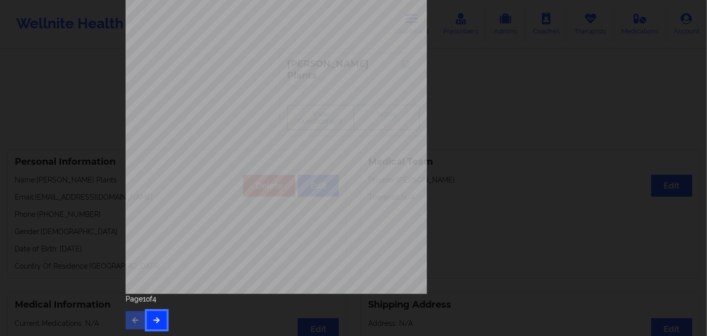
click at [158, 326] on button "button" at bounding box center [157, 320] width 20 height 18
click at [154, 321] on icon "button" at bounding box center [156, 319] width 9 height 6
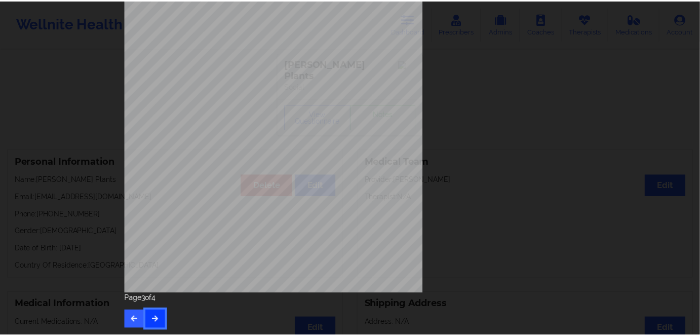
scroll to position [0, 0]
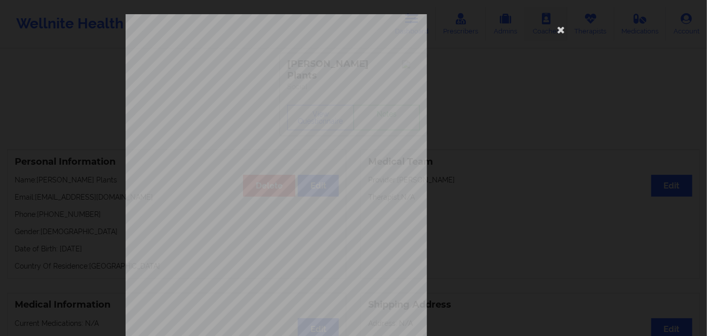
drag, startPoint x: 559, startPoint y: 22, endPoint x: 554, endPoint y: 24, distance: 5.2
click at [559, 23] on icon at bounding box center [561, 29] width 16 height 16
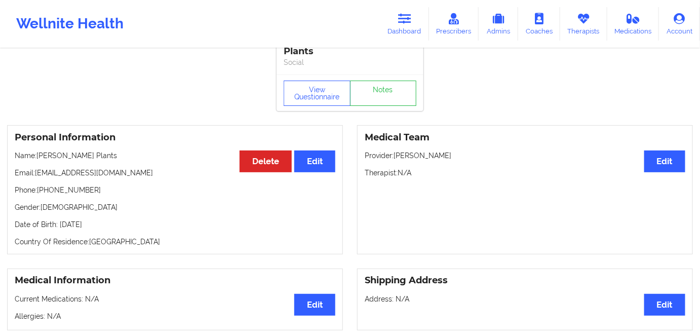
scroll to position [46, 0]
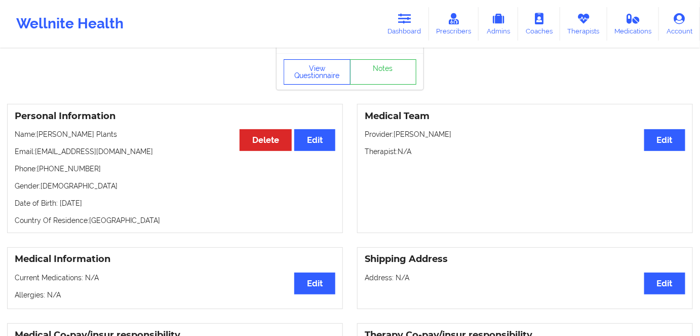
drag, startPoint x: 335, startPoint y: 63, endPoint x: 341, endPoint y: 63, distance: 6.6
click at [335, 63] on button "View Questionnaire" at bounding box center [317, 71] width 67 height 25
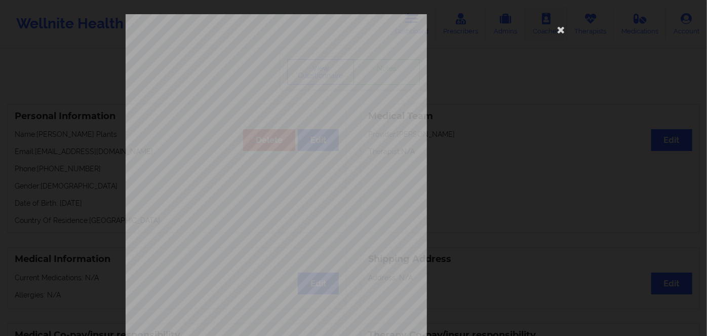
drag, startPoint x: 563, startPoint y: 29, endPoint x: 552, endPoint y: 26, distance: 11.7
click at [561, 28] on icon at bounding box center [561, 29] width 16 height 16
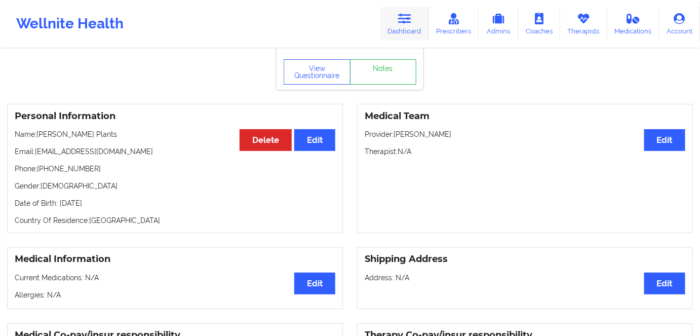
click at [405, 20] on icon at bounding box center [404, 18] width 13 height 11
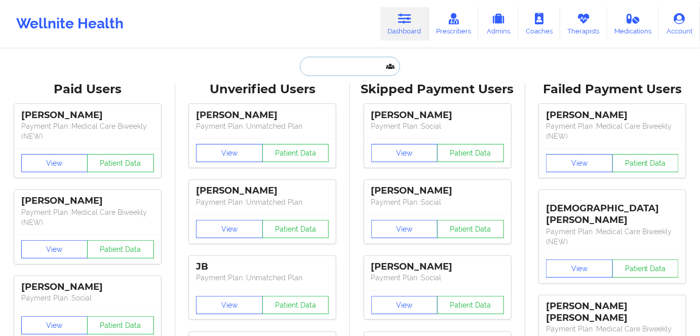
click at [339, 72] on input "text" at bounding box center [350, 66] width 100 height 19
paste input "[PERSON_NAME]"
type input "[PERSON_NAME]"
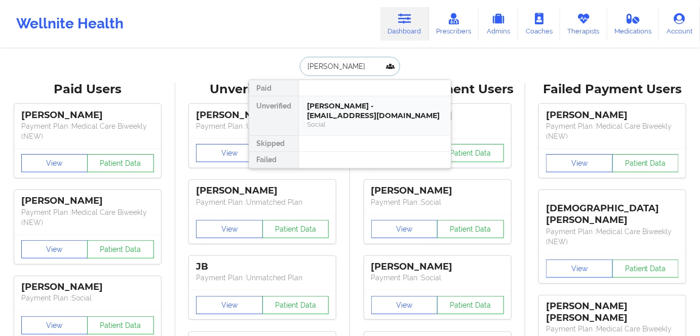
click at [360, 104] on div "[PERSON_NAME] - [EMAIL_ADDRESS][DOMAIN_NAME]" at bounding box center [375, 110] width 136 height 19
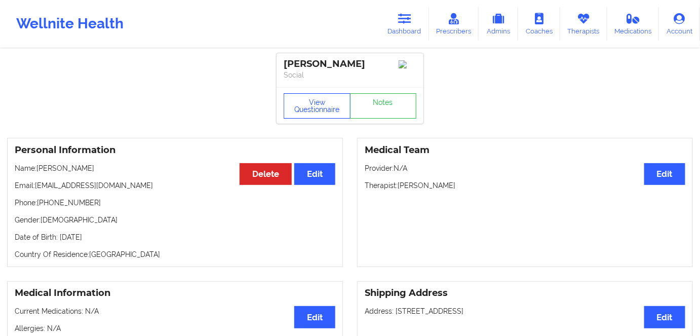
drag, startPoint x: 313, startPoint y: 102, endPoint x: 322, endPoint y: 91, distance: 14.5
click at [313, 103] on button "View Questionnaire" at bounding box center [317, 105] width 67 height 25
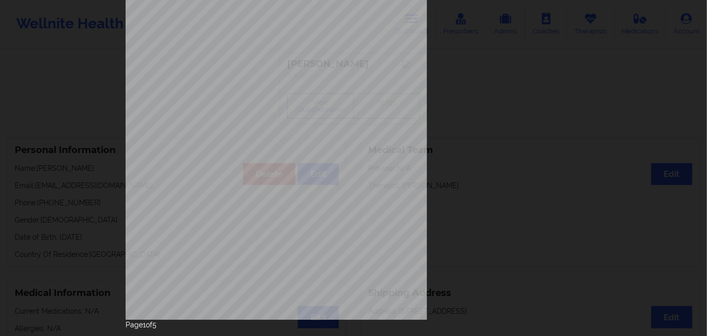
scroll to position [147, 0]
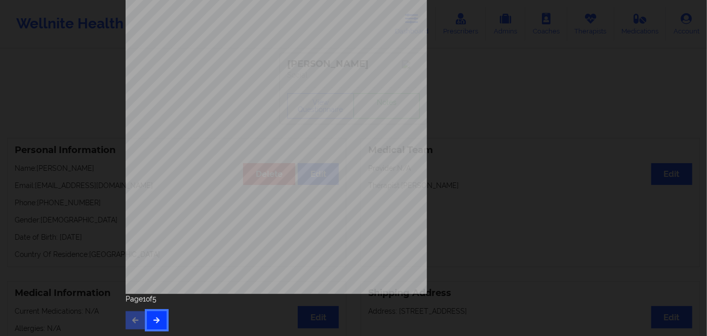
click at [153, 321] on icon "button" at bounding box center [156, 319] width 9 height 6
click at [156, 318] on icon "button" at bounding box center [156, 319] width 9 height 6
click at [154, 306] on div "Page 3 of 5" at bounding box center [354, 311] width 456 height 35
click at [157, 321] on icon "button" at bounding box center [156, 319] width 9 height 6
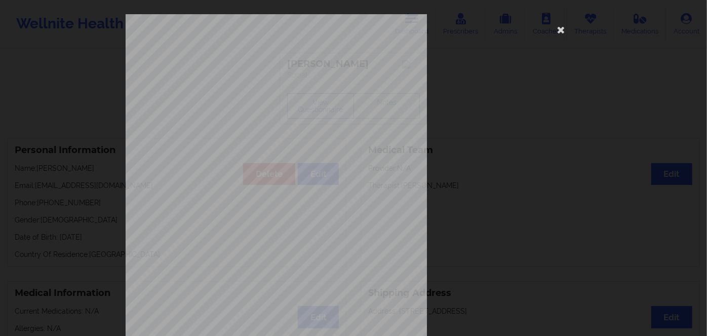
scroll to position [92, 0]
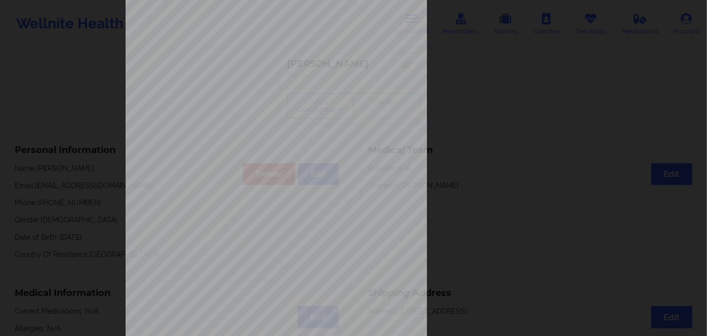
click at [237, 196] on span "34387420" at bounding box center [241, 197] width 20 height 5
click at [239, 196] on span "34387420" at bounding box center [241, 197] width 20 height 5
click at [244, 192] on span "Insurance Member ID for patient" at bounding box center [268, 191] width 76 height 6
click at [244, 197] on span "34387420" at bounding box center [241, 197] width 20 height 5
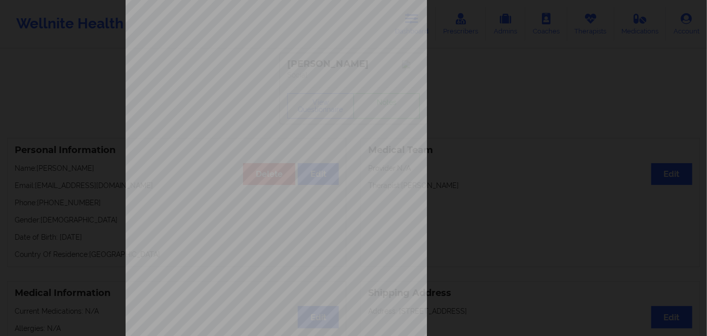
click at [232, 199] on span "34387420" at bounding box center [241, 197] width 20 height 5
click at [240, 197] on span "34387420" at bounding box center [241, 197] width 20 height 5
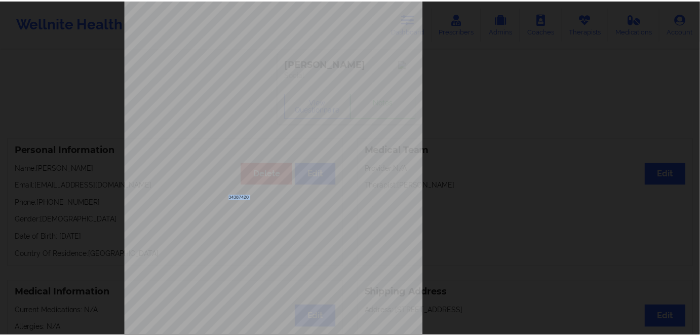
scroll to position [0, 0]
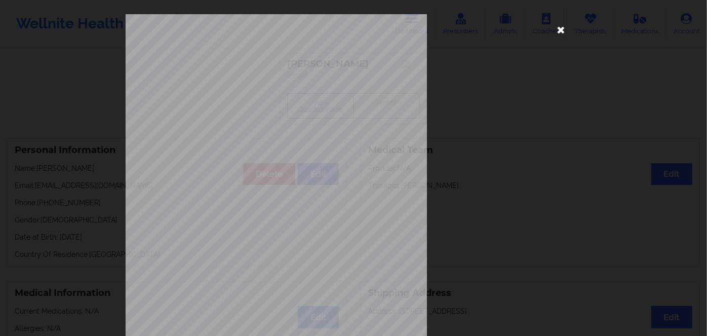
click at [558, 31] on icon at bounding box center [561, 29] width 16 height 16
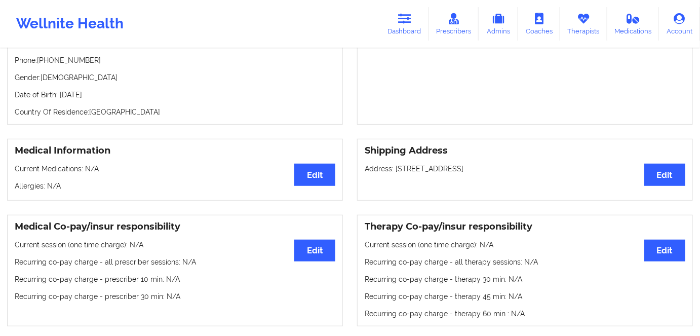
scroll to position [46, 0]
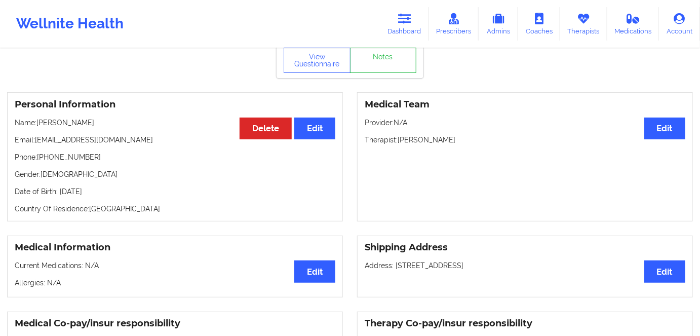
click at [105, 189] on p "Date of Birth: [DEMOGRAPHIC_DATA]" at bounding box center [175, 191] width 321 height 10
click at [105, 188] on div "Personal Information Edit Delete Name: [PERSON_NAME] Email: [EMAIL_ADDRESS][DOM…" at bounding box center [175, 156] width 336 height 129
drag, startPoint x: 65, startPoint y: 123, endPoint x: 51, endPoint y: 114, distance: 16.6
click at [39, 123] on p "Name: [PERSON_NAME]" at bounding box center [175, 122] width 321 height 10
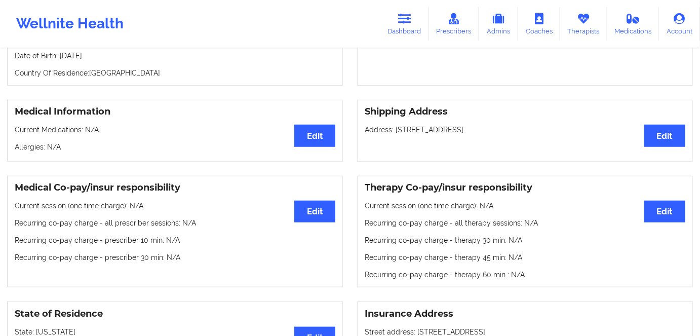
scroll to position [0, 0]
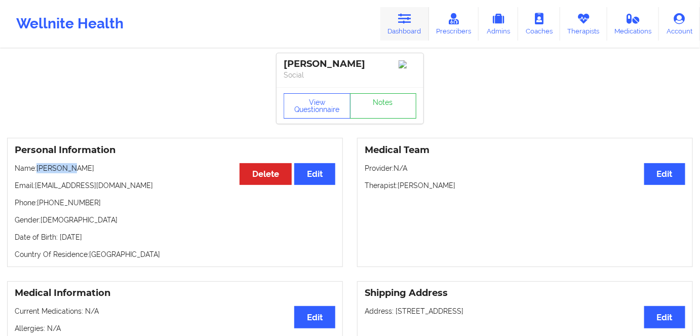
click at [408, 19] on icon at bounding box center [404, 18] width 13 height 11
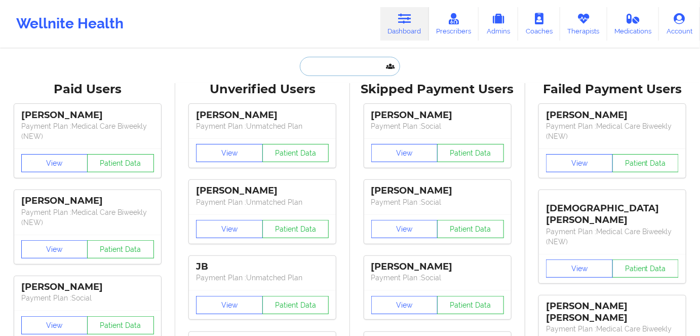
click at [332, 65] on input "text" at bounding box center [350, 66] width 100 height 19
paste input "[PERSON_NAME]"
type input "[PERSON_NAME]"
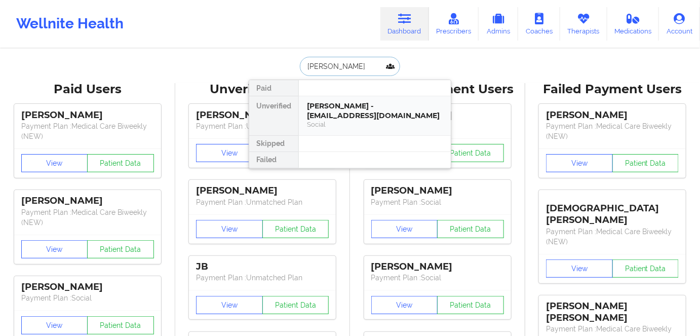
click at [367, 110] on div "[PERSON_NAME] - [EMAIL_ADDRESS][DOMAIN_NAME]" at bounding box center [375, 110] width 136 height 19
